Goal: Navigation & Orientation: Find specific page/section

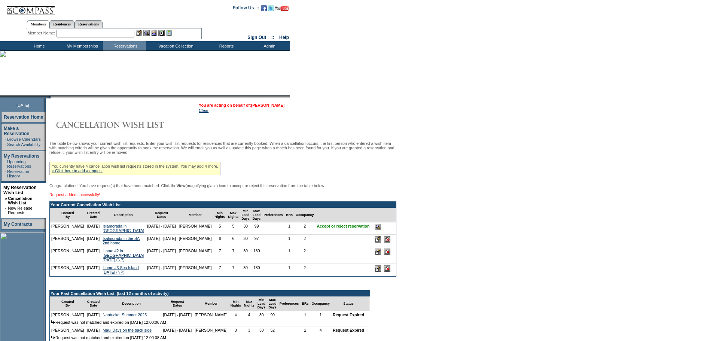
click at [270, 105] on link "[PERSON_NAME]" at bounding box center [267, 105] width 33 height 4
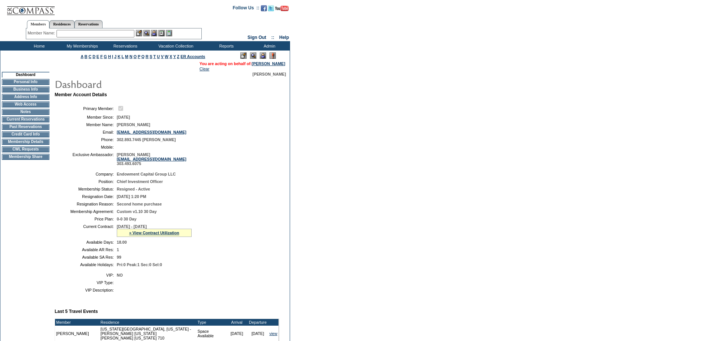
click at [20, 145] on td "Membership Details" at bounding box center [26, 142] width 48 height 6
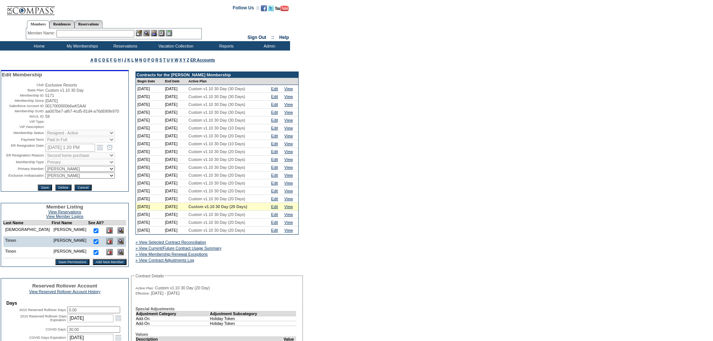
click at [44, 48] on td "Home" at bounding box center [38, 45] width 43 height 9
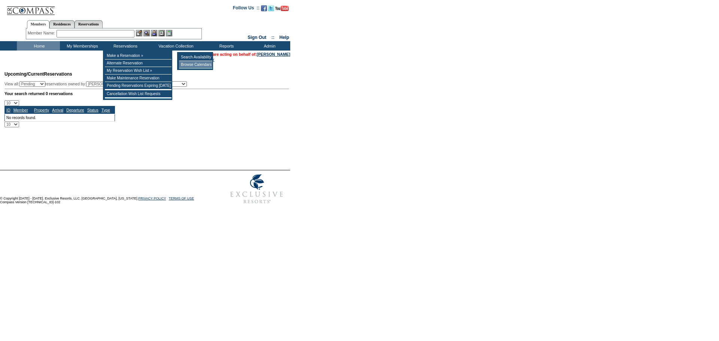
click at [197, 64] on td "Browse Calendars" at bounding box center [195, 64] width 33 height 7
